Goal: Task Accomplishment & Management: Manage account settings

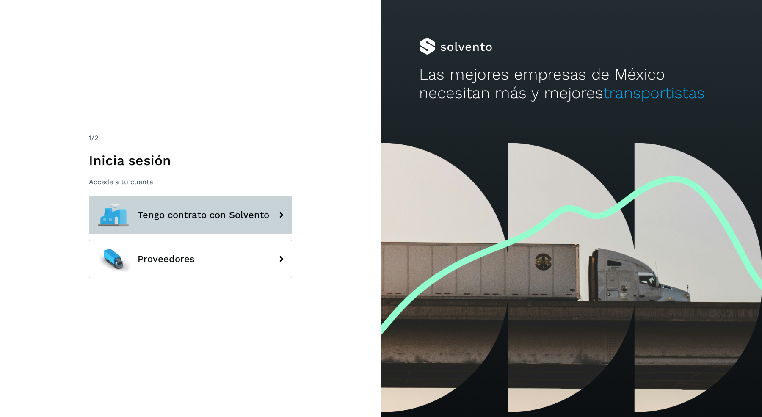
click at [171, 213] on span "Tengo contrato con Solvento" at bounding box center [204, 215] width 132 height 10
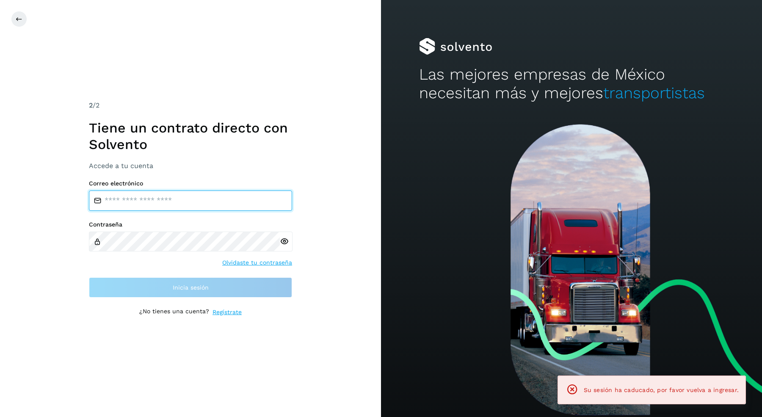
type input "**********"
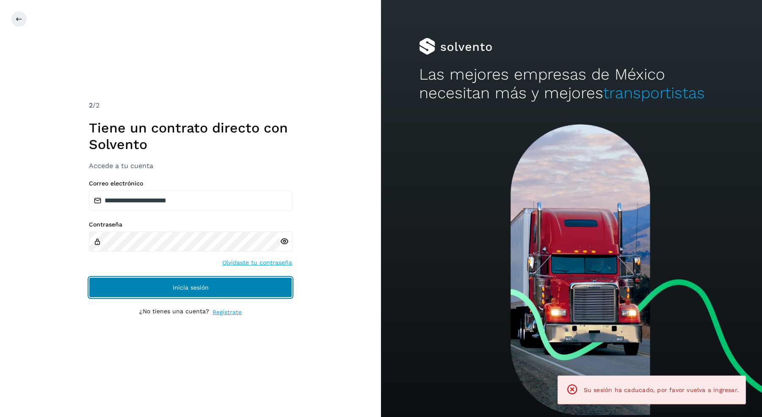
click at [176, 281] on button "Inicia sesión" at bounding box center [190, 287] width 203 height 20
